Goal: Task Accomplishment & Management: Use online tool/utility

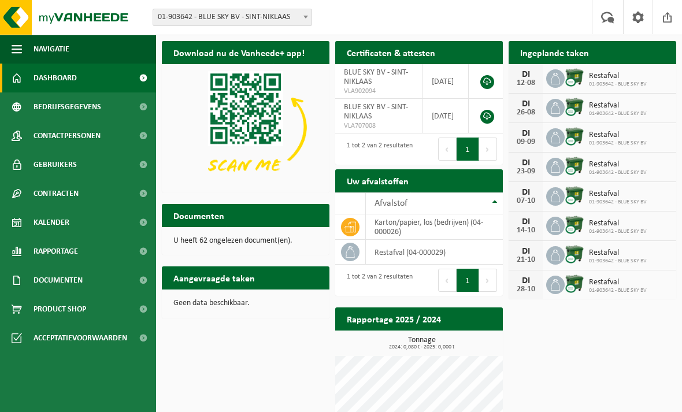
click at [604, 79] on span "Restafval" at bounding box center [618, 76] width 58 height 9
click at [428, 227] on td "karton/papier, los (bedrijven) (04-000026)" at bounding box center [434, 226] width 137 height 25
click at [143, 76] on span at bounding box center [143, 78] width 26 height 29
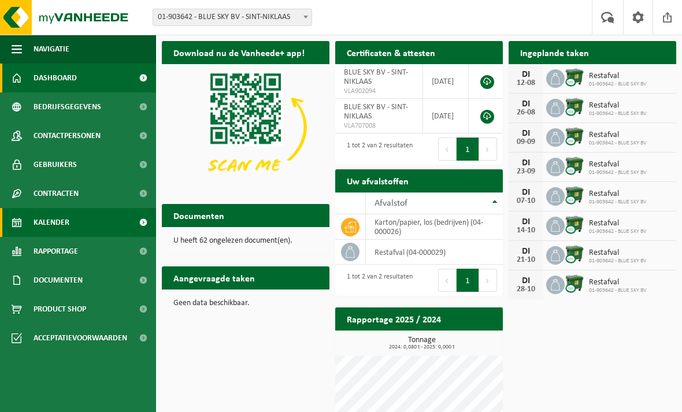
click at [142, 225] on span at bounding box center [143, 222] width 26 height 29
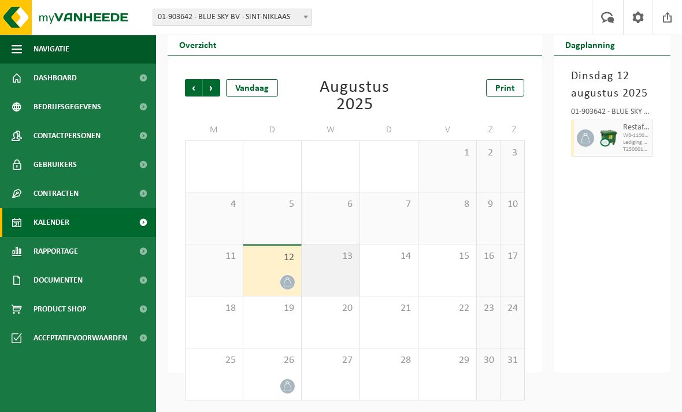
click at [342, 262] on span "13" at bounding box center [330, 256] width 46 height 13
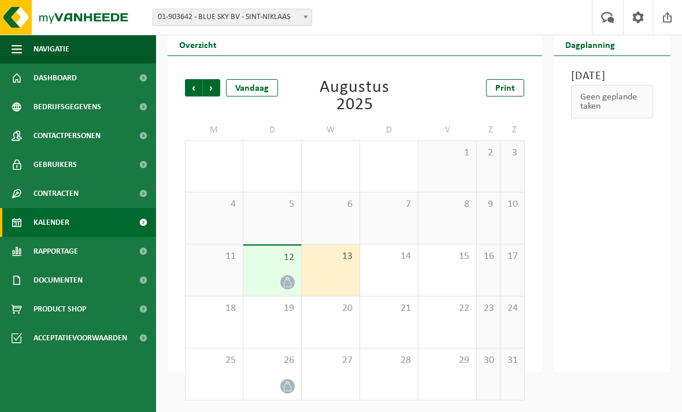
click at [596, 118] on div "Geen geplande taken" at bounding box center [612, 102] width 83 height 34
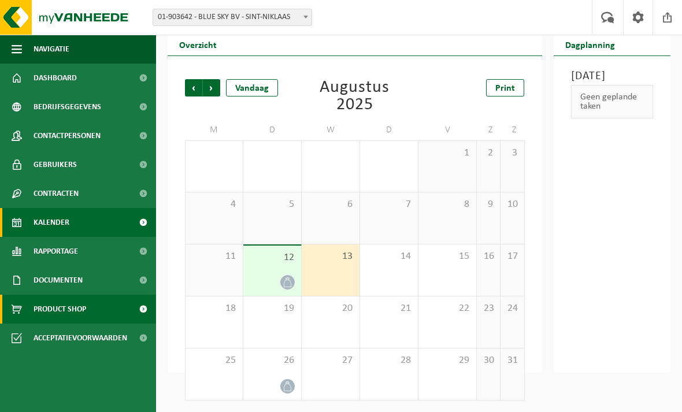
click at [144, 307] on span at bounding box center [143, 309] width 26 height 29
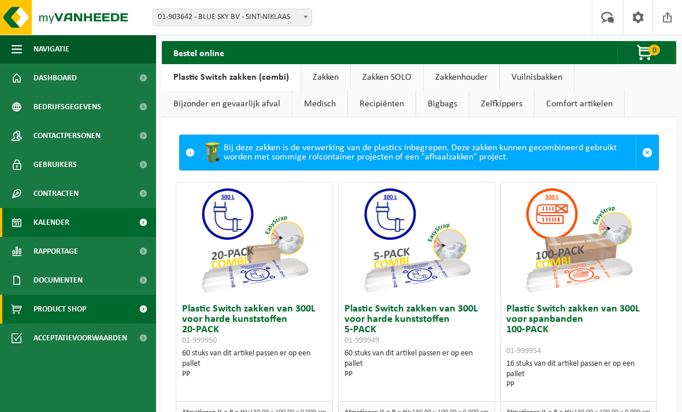
click at [143, 224] on span at bounding box center [143, 222] width 26 height 29
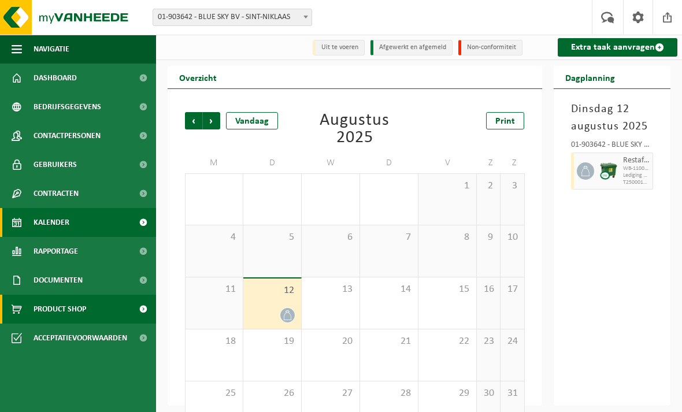
scroll to position [33, 0]
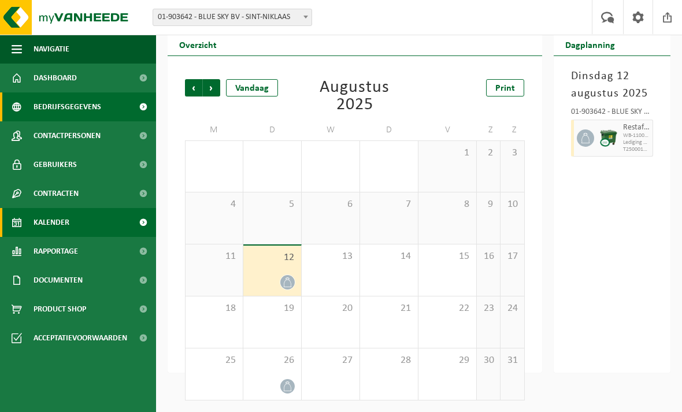
click at [140, 107] on span at bounding box center [143, 106] width 26 height 29
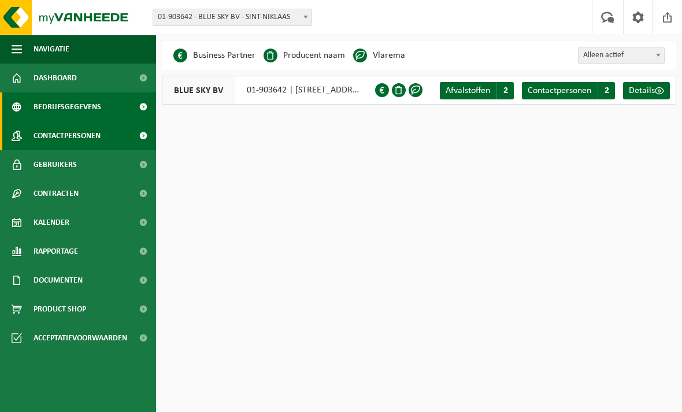
click at [142, 135] on span at bounding box center [143, 135] width 26 height 29
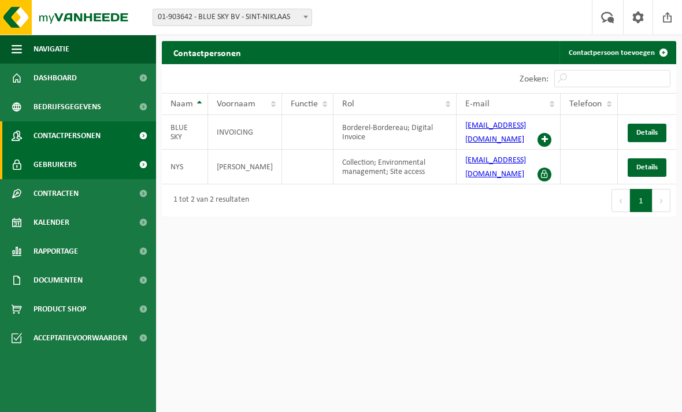
click at [138, 161] on span at bounding box center [143, 164] width 26 height 29
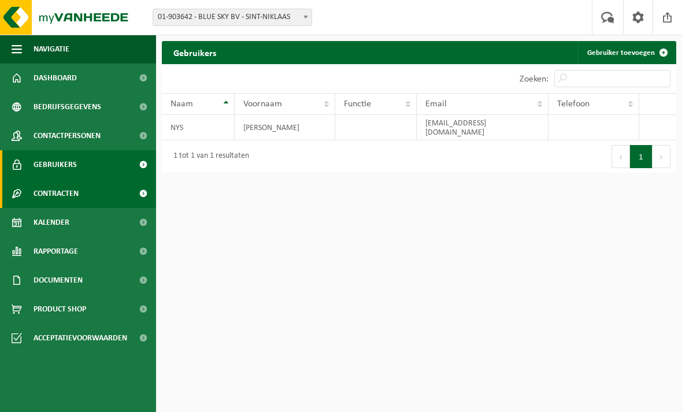
click at [141, 202] on span at bounding box center [143, 193] width 26 height 29
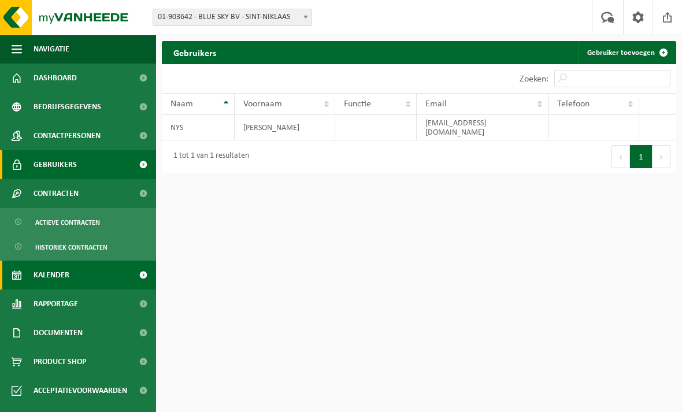
click at [142, 275] on span at bounding box center [143, 275] width 26 height 29
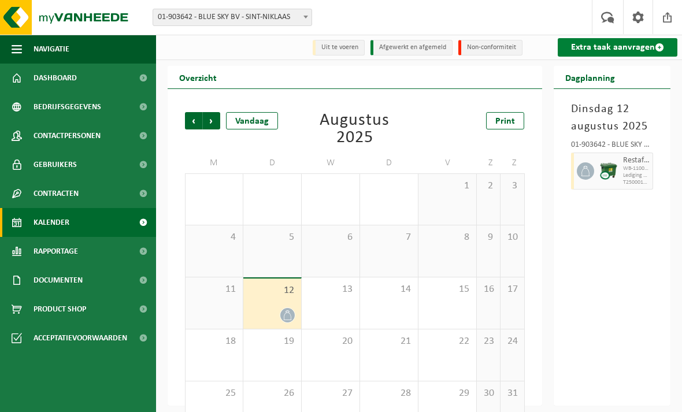
click at [662, 46] on span at bounding box center [659, 47] width 9 height 9
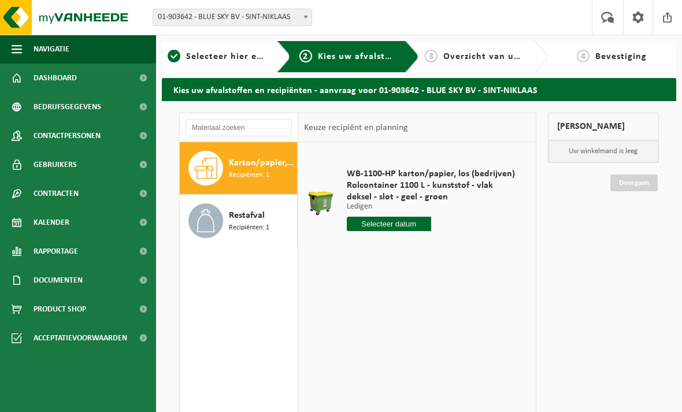
click at [231, 186] on div "Karton/papier, los (bedrijven) Recipiënten: 1" at bounding box center [239, 168] width 118 height 52
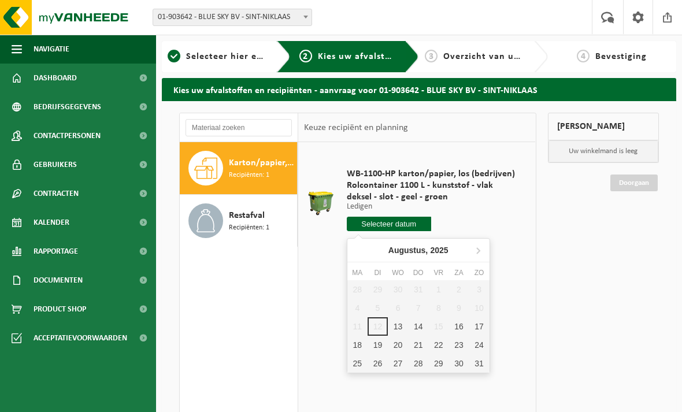
click at [398, 228] on input "text" at bounding box center [389, 224] width 84 height 14
click at [396, 324] on div "13" at bounding box center [398, 326] width 20 height 18
type input "Van [DATE]"
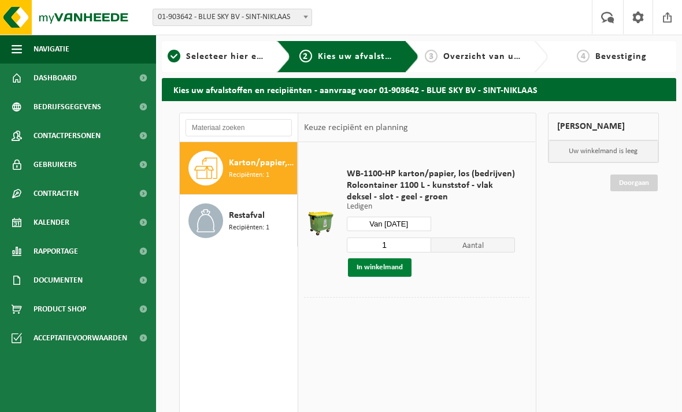
click at [384, 270] on button "In winkelmand" at bounding box center [380, 267] width 64 height 18
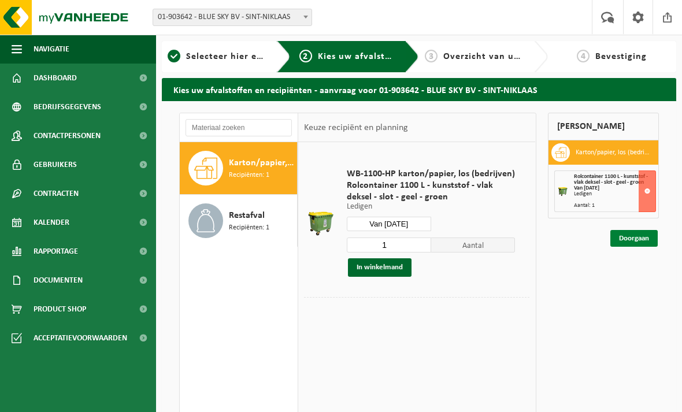
click at [625, 239] on link "Doorgaan" at bounding box center [633, 238] width 47 height 17
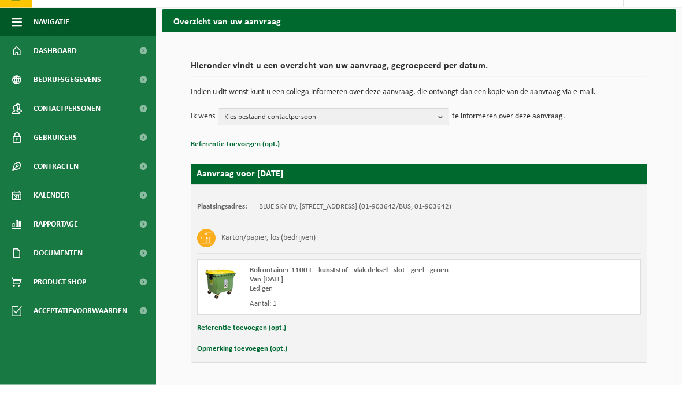
scroll to position [41, 0]
